Goal: Use online tool/utility

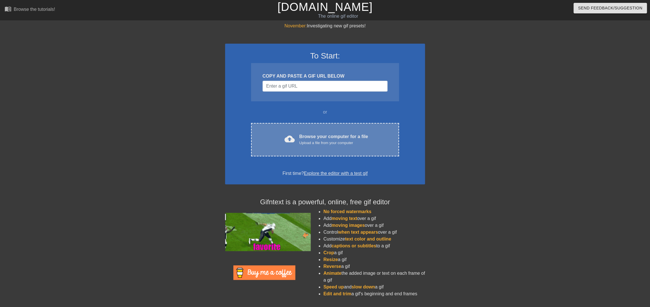
click at [352, 135] on div "Browse your computer for a file Upload a file from your computer" at bounding box center [333, 139] width 69 height 13
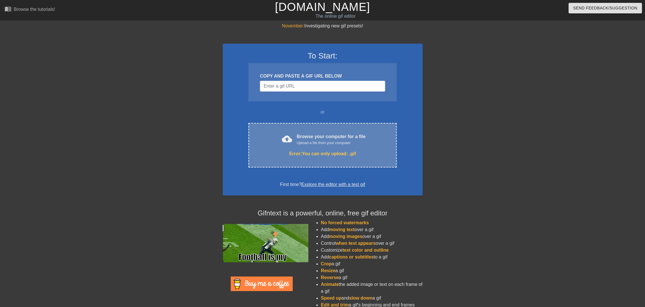
click at [331, 156] on div "Error: You can only upload: .gif" at bounding box center [322, 153] width 124 height 7
click at [319, 157] on div "cloud_upload Browse your computer for a file Upload a file from your computer E…" at bounding box center [322, 145] width 148 height 45
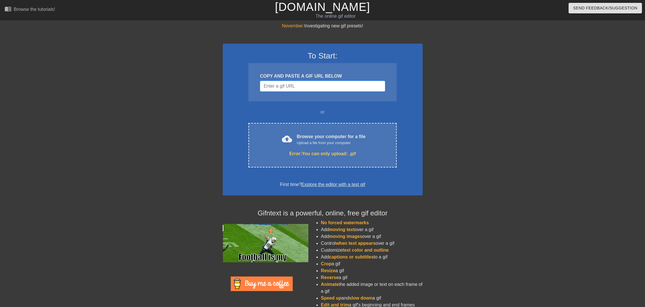
click at [323, 85] on input "Username" at bounding box center [322, 86] width 125 height 11
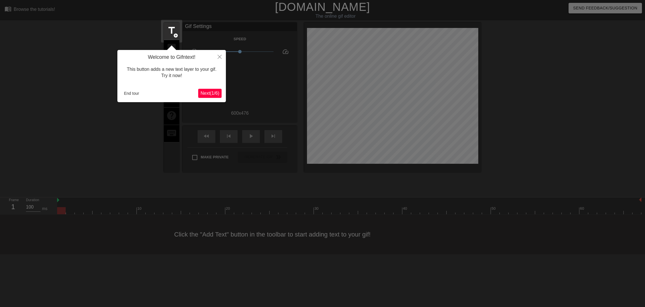
click at [215, 93] on span "Next ( 1 / 6 )" at bounding box center [209, 93] width 19 height 5
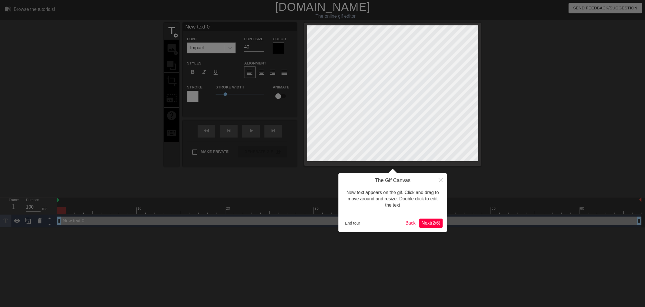
click at [427, 222] on span "Next ( 2 / 6 )" at bounding box center [430, 223] width 19 height 5
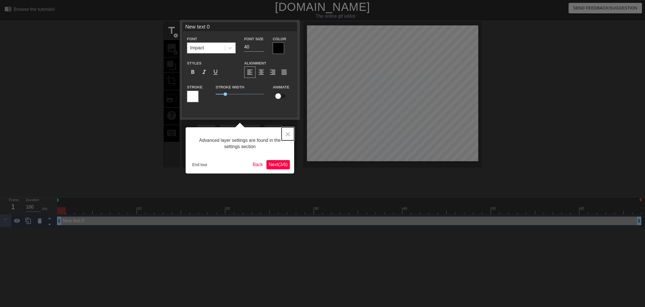
click at [290, 135] on button "Close" at bounding box center [288, 133] width 13 height 13
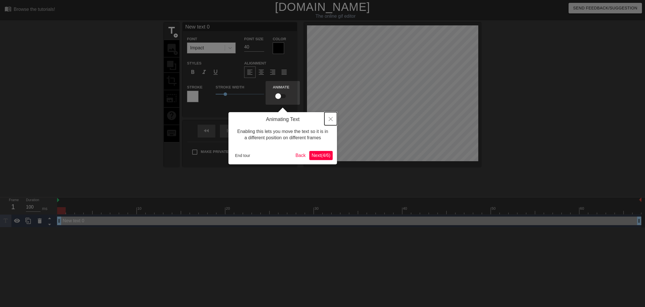
click at [329, 118] on icon "Close" at bounding box center [331, 119] width 4 height 4
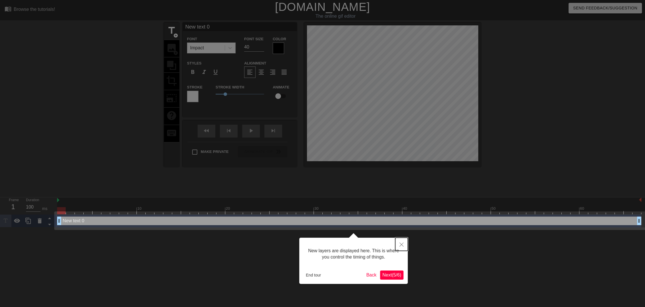
click at [405, 245] on button "Close" at bounding box center [401, 244] width 13 height 13
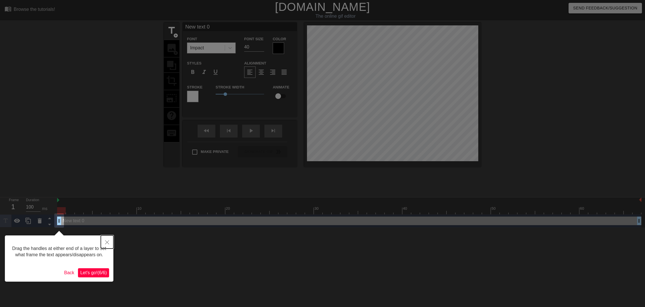
click at [108, 242] on icon "Close" at bounding box center [107, 242] width 4 height 4
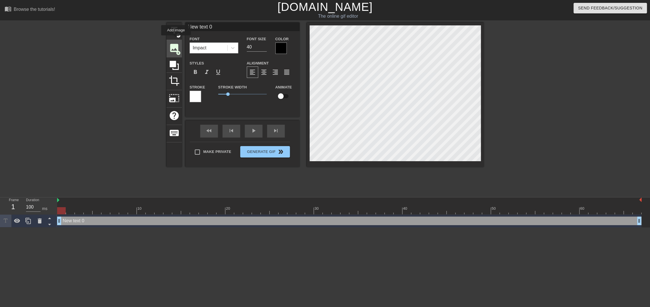
click at [176, 40] on div "image add_circle" at bounding box center [173, 48] width 15 height 17
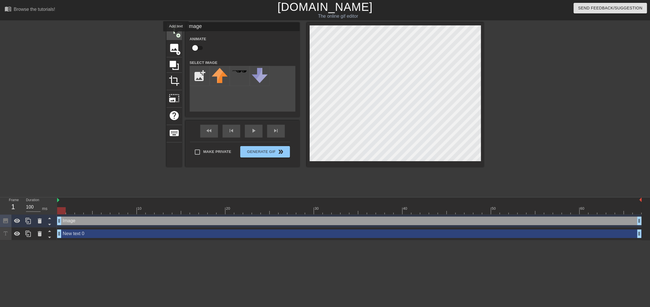
click at [176, 35] on span "add_circle" at bounding box center [178, 35] width 5 height 5
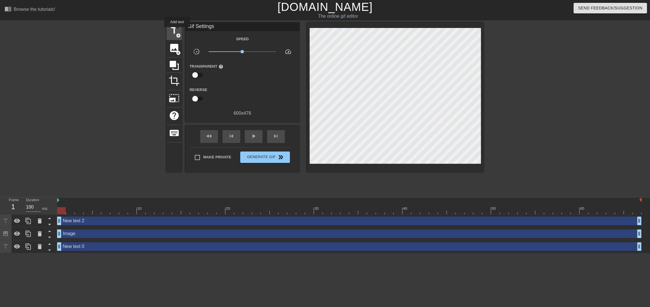
click at [177, 31] on span "title" at bounding box center [174, 30] width 11 height 11
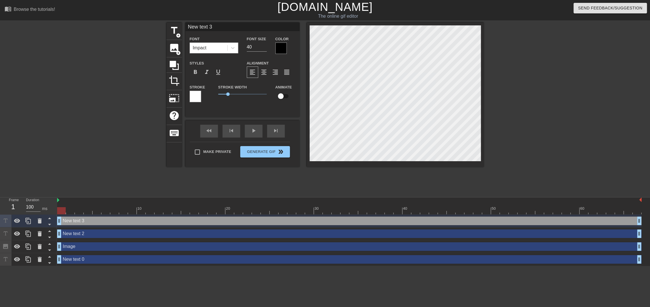
click at [215, 48] on div "Impact" at bounding box center [208, 48] width 37 height 10
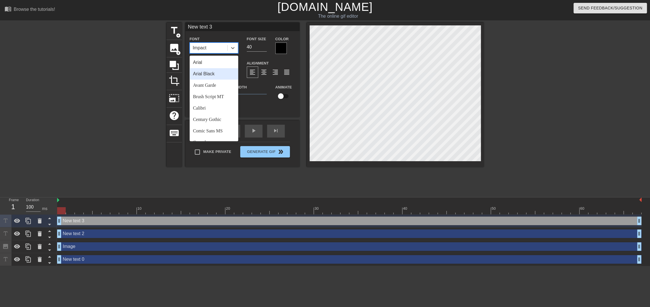
click at [217, 72] on div "Arial Black" at bounding box center [214, 73] width 49 height 11
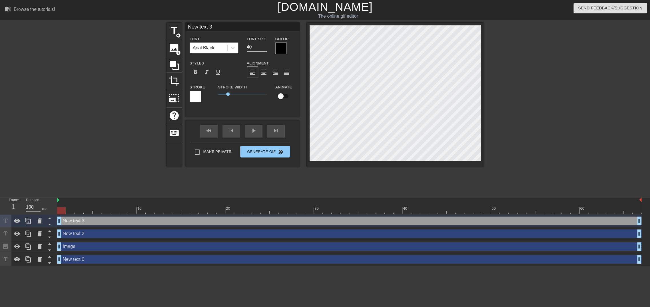
type input "New text 2"
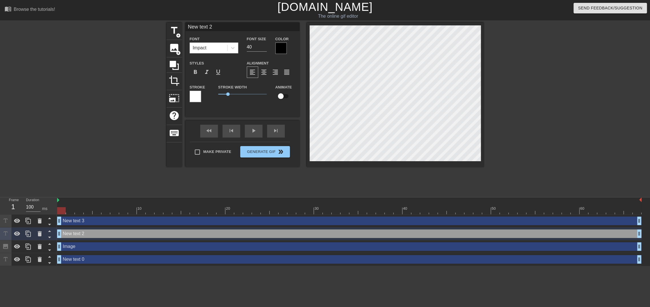
click at [155, 85] on div "title add_circle image add_circle crop photo_size_select_large help keyboard Ne…" at bounding box center [325, 108] width 650 height 171
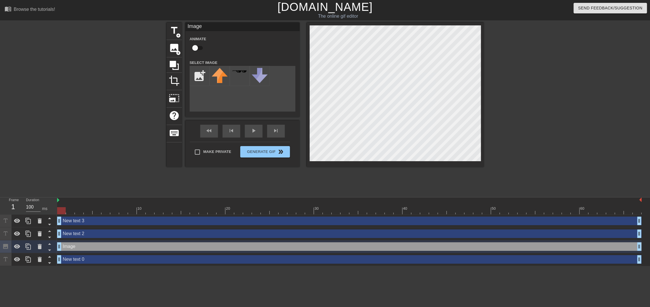
click at [533, 108] on div at bounding box center [534, 108] width 86 height 171
click at [213, 101] on div "title add_circle image add_circle crop photo_size_select_large help keyboard Im…" at bounding box center [324, 95] width 317 height 144
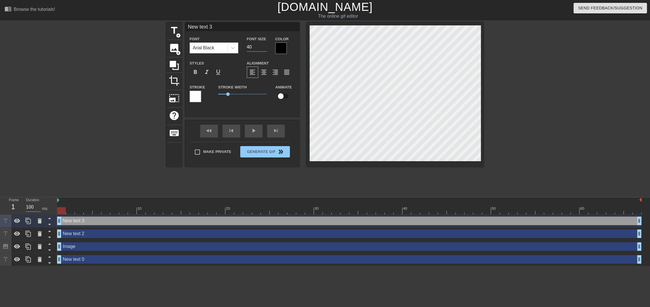
click at [158, 118] on div "title add_circle image add_circle crop photo_size_select_large help keyboard Ne…" at bounding box center [325, 108] width 650 height 171
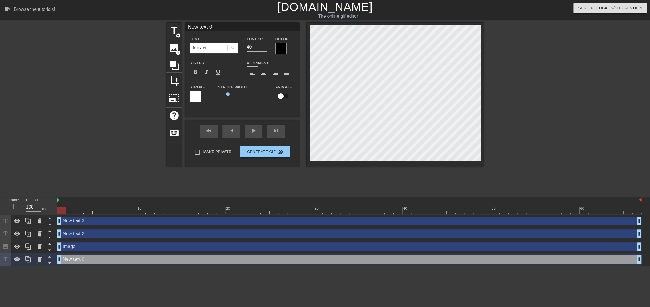
scroll to position [1, 2]
type input "P"
type textarea "P"
type input "Pa"
type textarea "Pa"
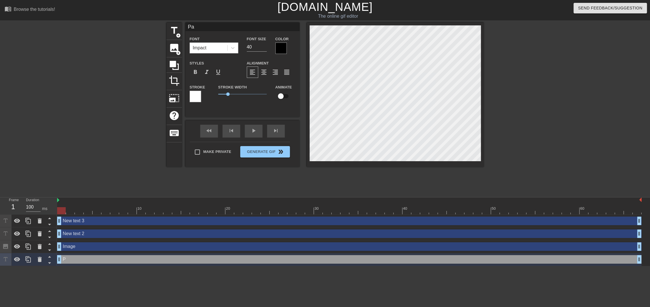
type input "Pat"
type textarea "Pat"
type input "Patr"
type textarea "Patr"
type input "Patri"
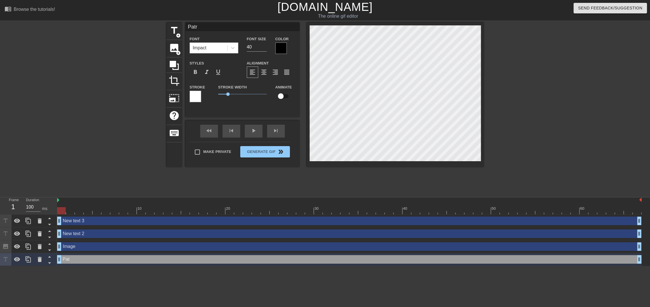
type textarea "Patri"
type input "Patric"
type textarea "Patric"
type input "[PERSON_NAME]"
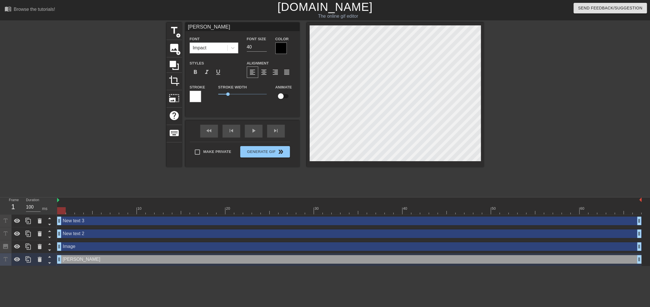
type textarea "[PERSON_NAME]"
type input "[PERSON_NAME]"
type textarea "[PERSON_NAME]"
type input "[PERSON_NAME]"
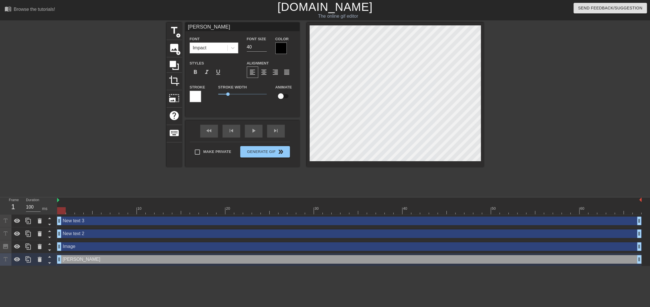
type textarea "[PERSON_NAME]"
type input "[PERSON_NAME] on"
type textarea "[PERSON_NAME] on"
type input "[PERSON_NAME] on"
type textarea "[PERSON_NAME] on"
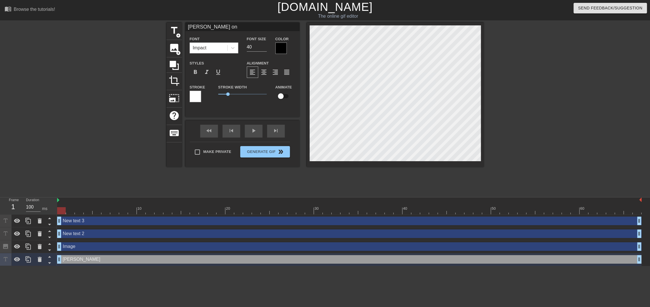
type input "[PERSON_NAME] on h"
type textarea "[PERSON_NAME] on h"
type input "[PERSON_NAME] on hi"
type textarea "[PERSON_NAME] on hi"
type input "[PERSON_NAME] on his"
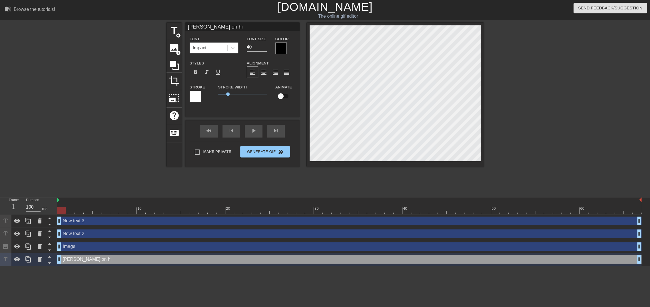
type textarea "[PERSON_NAME] on his"
type input "[PERSON_NAME] on his"
type textarea "[PERSON_NAME] on his"
type input "[PERSON_NAME] on his w"
type textarea "[PERSON_NAME] on his w"
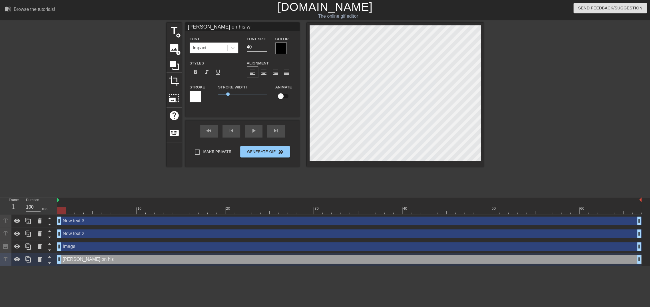
type input "[PERSON_NAME] on his wo"
type textarea "[PERSON_NAME] on his wo"
type input "[PERSON_NAME] on his wor"
type textarea "[PERSON_NAME] on his wor"
type input "[PERSON_NAME] on his work"
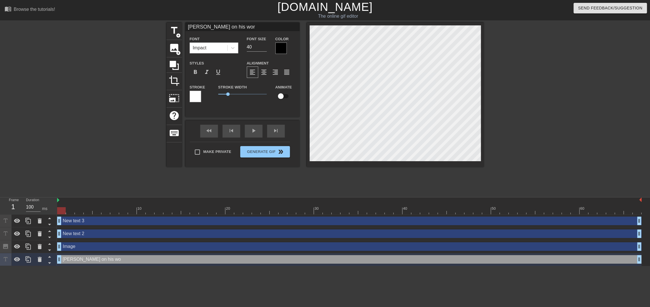
type textarea "[PERSON_NAME] on his work"
type input "[PERSON_NAME] on his work"
type textarea "[PERSON_NAME] on his work"
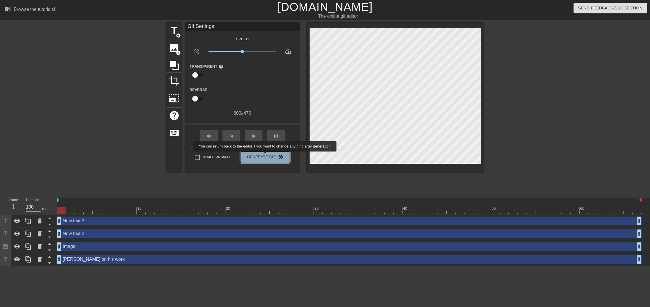
click at [265, 156] on span "Generate Gif double_arrow" at bounding box center [264, 157] width 45 height 7
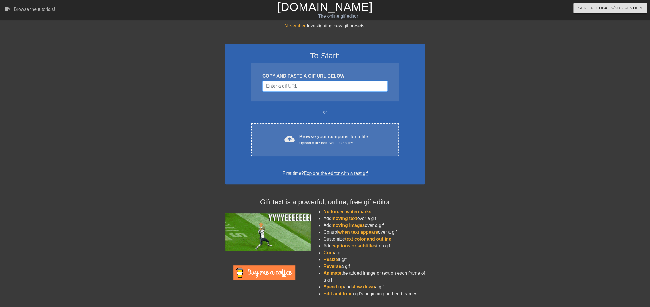
click at [329, 84] on input "Username" at bounding box center [324, 86] width 125 height 11
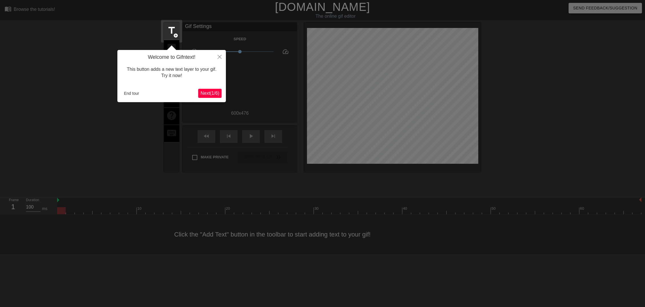
click at [212, 91] on span "Next ( 1 / 6 )" at bounding box center [209, 93] width 19 height 5
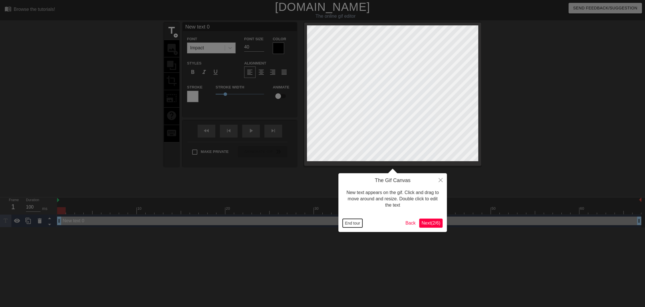
click at [353, 221] on button "End tour" at bounding box center [353, 223] width 20 height 9
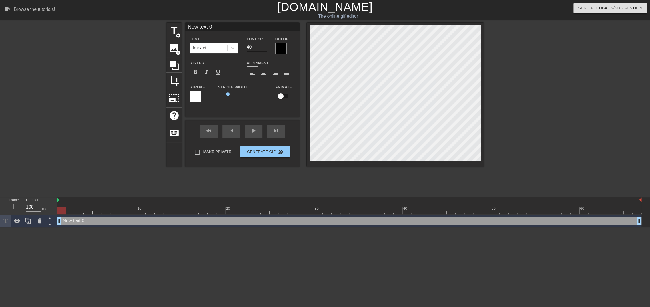
scroll to position [1, 1]
type input "P"
type textarea "P"
type input "Pa"
type textarea "Pa"
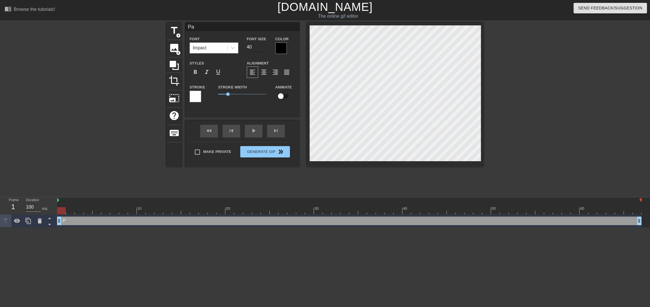
type input "Pat"
type textarea "Pat"
type input "Patr"
type textarea "Patr"
type input "Patri"
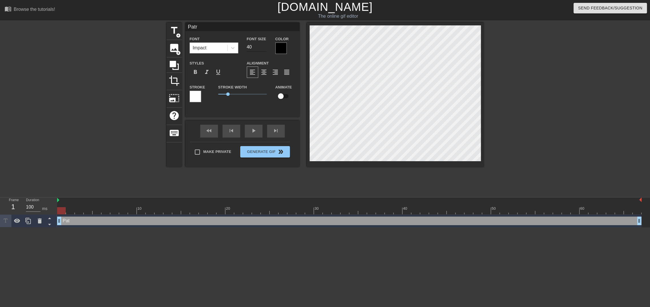
type textarea "Patri"
type input "Patric"
type textarea "[PERSON_NAME]"
type input "[PERSON_NAME]"
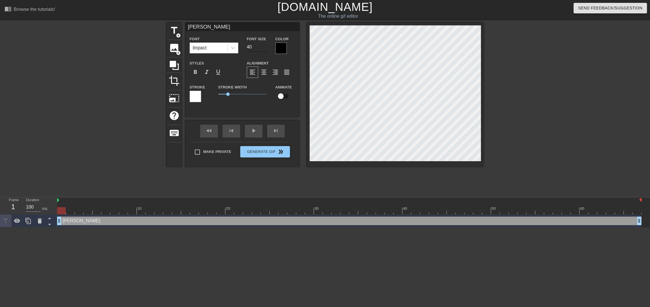
type textarea "[PERSON_NAME]"
type input "[PERSON_NAME]"
type textarea "[PERSON_NAME]"
type input "[PERSON_NAME]"
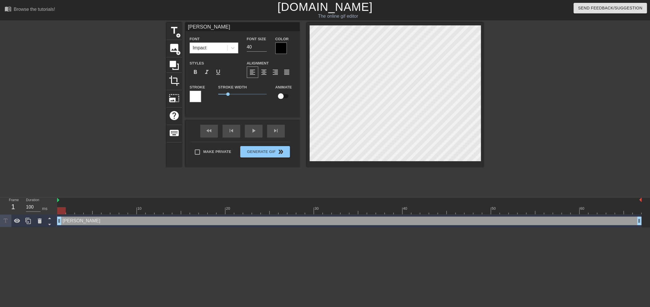
type textarea "[PERSON_NAME]"
type input "[PERSON_NAME] on"
type textarea "[PERSON_NAME] on"
type input "[PERSON_NAME] on"
type textarea "[PERSON_NAME] on"
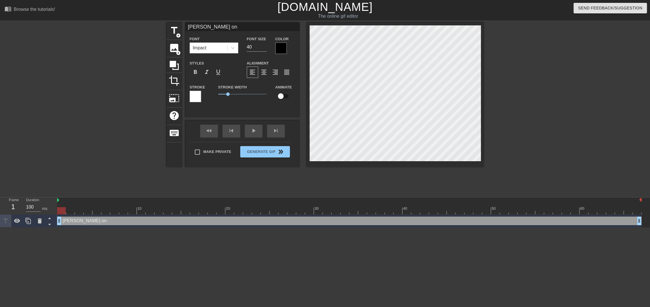
type input "[PERSON_NAME] on h"
type textarea "[PERSON_NAME] on h"
type input "[PERSON_NAME] on hi"
type textarea "[PERSON_NAME] on hi"
type input "[PERSON_NAME] on his"
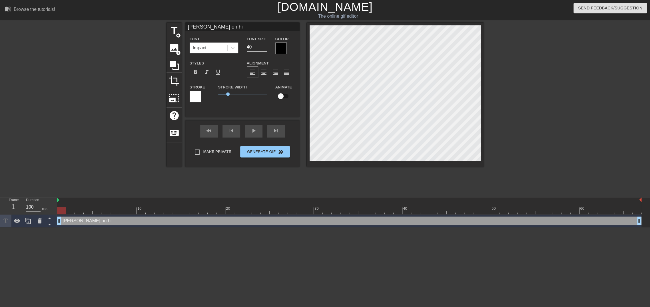
type textarea "[PERSON_NAME] on his"
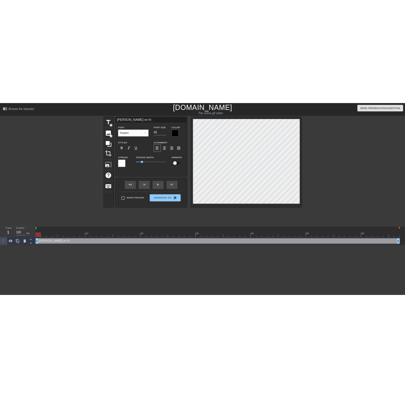
scroll to position [1, 2]
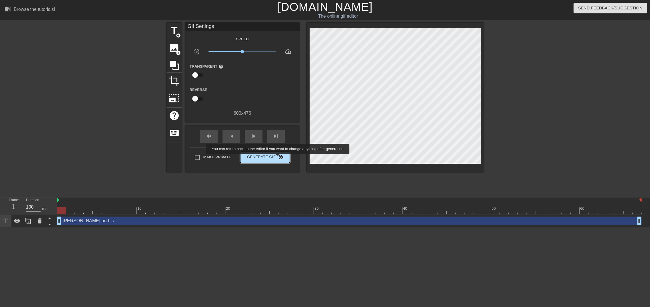
click at [278, 158] on span "double_arrow" at bounding box center [280, 157] width 7 height 7
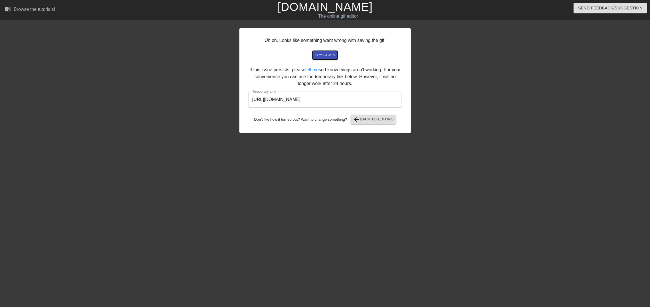
click at [322, 57] on span "try again" at bounding box center [325, 55] width 21 height 7
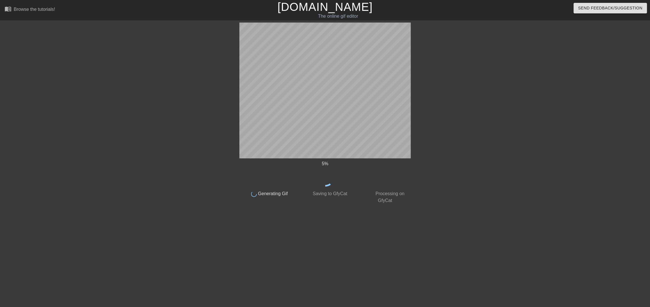
drag, startPoint x: 322, startPoint y: 57, endPoint x: 215, endPoint y: 101, distance: 116.5
click at [215, 101] on div at bounding box center [190, 108] width 86 height 171
